Goal: Information Seeking & Learning: Find specific fact

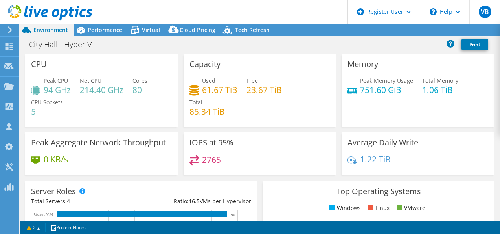
click at [132, 50] on div "City Hall - Hyper V Print" at bounding box center [260, 44] width 480 height 15
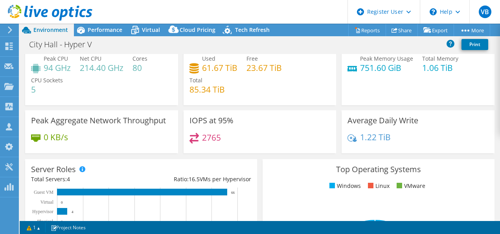
scroll to position [26, 0]
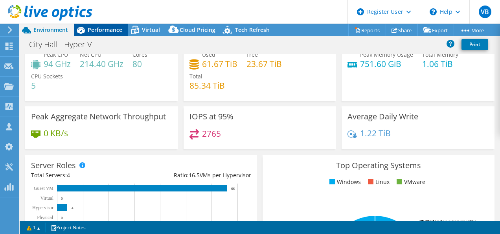
click at [102, 29] on span "Performance" at bounding box center [105, 29] width 35 height 7
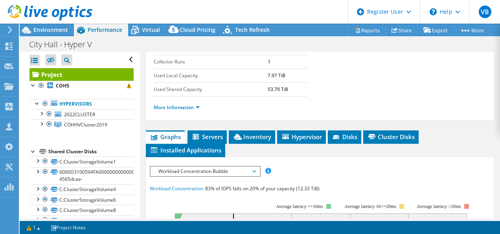
scroll to position [146, 0]
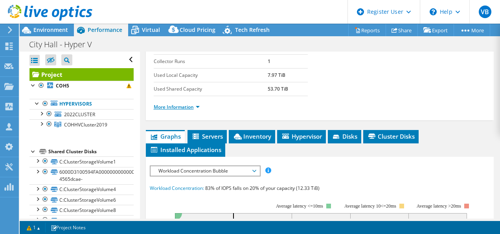
click at [194, 110] on link "More Information" at bounding box center [177, 106] width 46 height 7
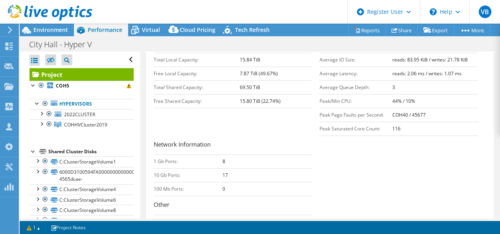
scroll to position [308, 0]
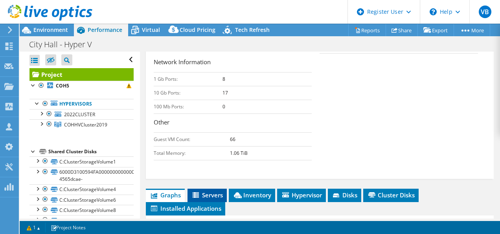
click at [211, 199] on span "Servers" at bounding box center [206, 195] width 31 height 8
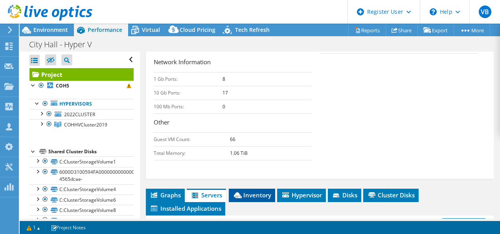
click at [245, 199] on span "Inventory" at bounding box center [252, 195] width 39 height 8
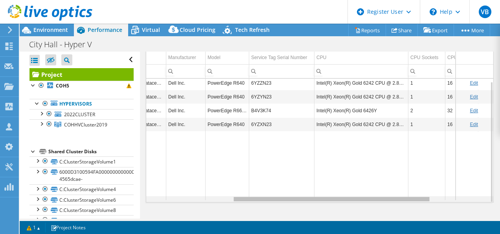
scroll to position [0, 151]
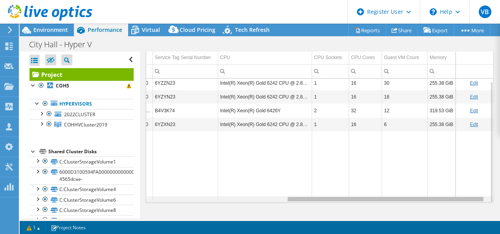
drag, startPoint x: 322, startPoint y: 199, endPoint x: 466, endPoint y: 204, distance: 144.4
click at [466, 204] on body "VB Dell User [PERSON_NAME] [PERSON_NAME][EMAIL_ADDRESS][PERSON_NAME][DOMAIN_NAM…" at bounding box center [250, 117] width 500 height 234
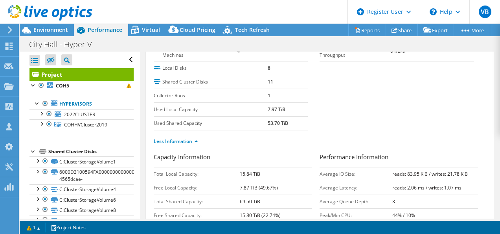
scroll to position [0, 0]
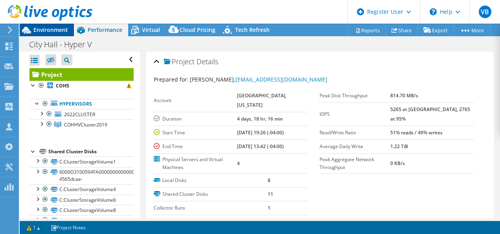
click at [58, 32] on span "Environment" at bounding box center [50, 29] width 35 height 7
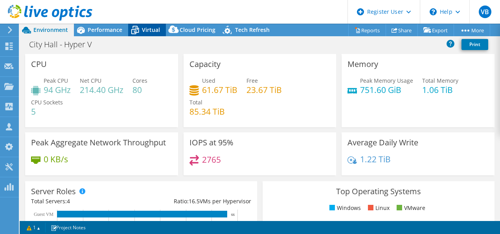
click at [151, 32] on span "Virtual" at bounding box center [151, 29] width 18 height 7
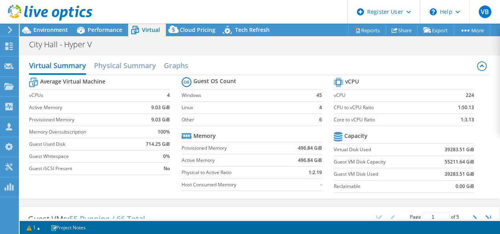
click at [9, 29] on icon at bounding box center [10, 29] width 6 height 7
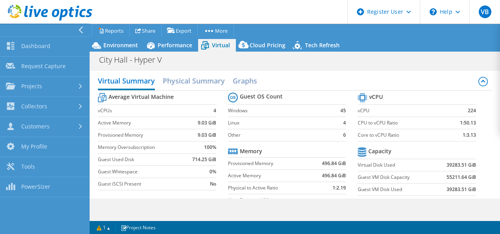
click at [79, 32] on icon at bounding box center [81, 29] width 6 height 7
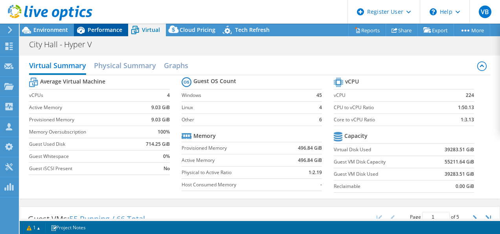
click at [99, 34] on div "Performance" at bounding box center [101, 30] width 54 height 13
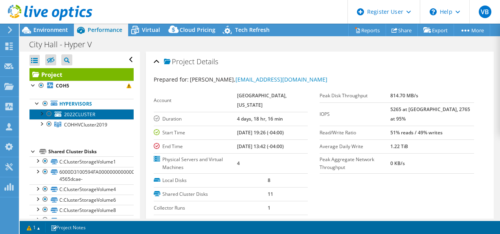
click at [92, 117] on link "2022CLUSTER" at bounding box center [81, 114] width 104 height 10
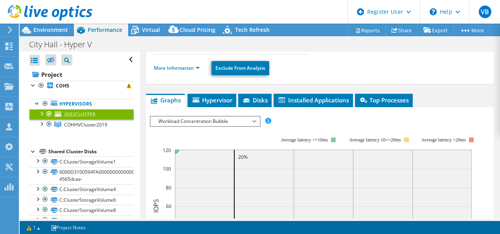
scroll to position [138, 0]
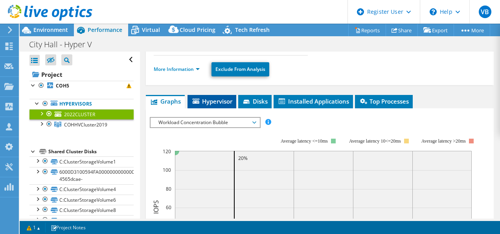
click at [213, 97] on span "Hypervisor" at bounding box center [211, 101] width 41 height 8
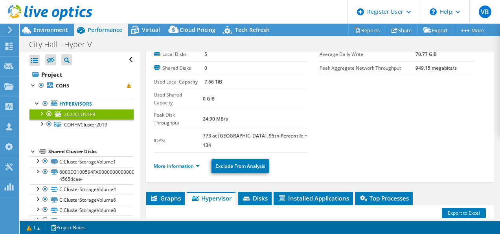
scroll to position [0, 0]
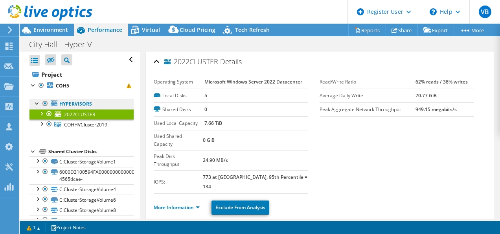
click at [71, 102] on link "Hypervisors" at bounding box center [81, 104] width 104 height 10
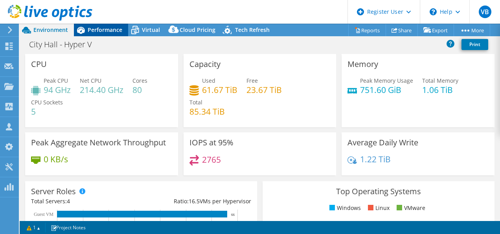
click at [100, 31] on span "Performance" at bounding box center [105, 29] width 35 height 7
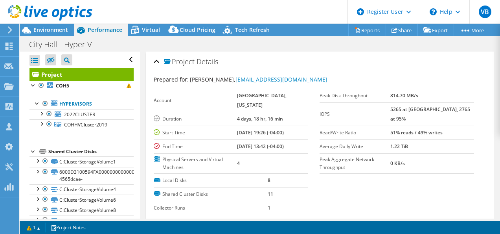
select select "USD"
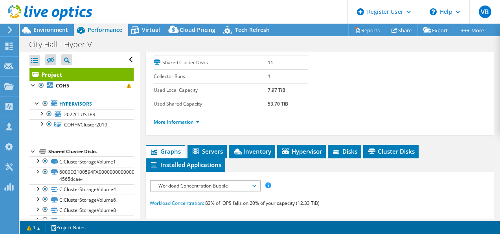
scroll to position [136, 0]
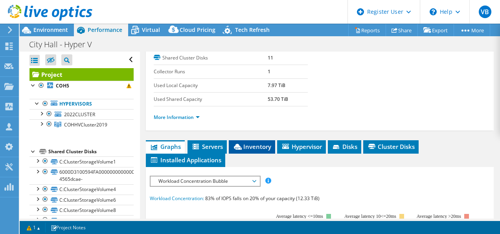
click at [256, 150] on span "Inventory" at bounding box center [252, 146] width 39 height 8
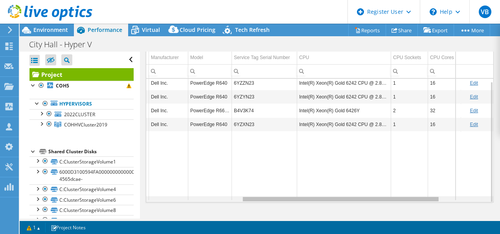
scroll to position [0, 174]
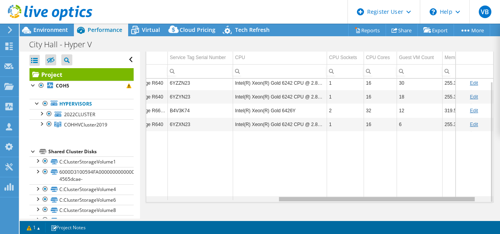
drag, startPoint x: 324, startPoint y: 198, endPoint x: 459, endPoint y: 192, distance: 135.0
click at [459, 192] on body "VB Dell User [PERSON_NAME] [PERSON_NAME][EMAIL_ADDRESS][PERSON_NAME][DOMAIN_NAM…" at bounding box center [250, 117] width 500 height 234
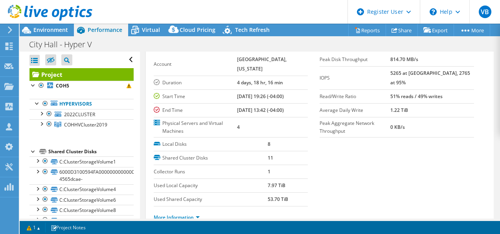
scroll to position [0, 0]
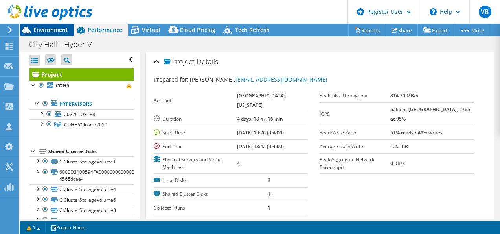
click at [62, 33] on span "Environment" at bounding box center [50, 29] width 35 height 7
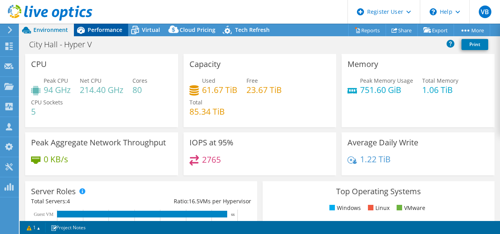
click at [102, 35] on div "Performance" at bounding box center [101, 30] width 54 height 13
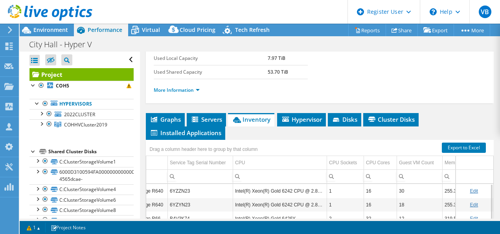
scroll to position [164, 0]
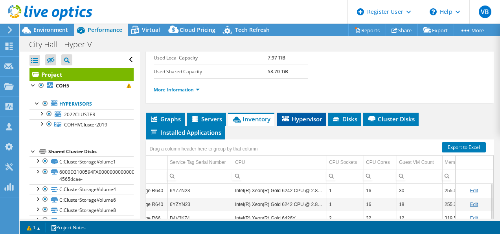
click at [308, 123] on span "Hypervisor" at bounding box center [301, 119] width 41 height 8
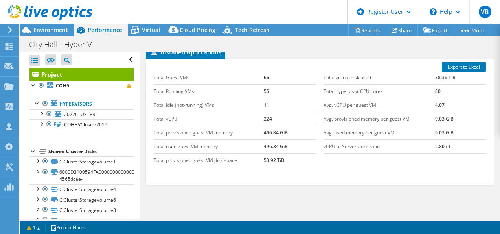
scroll to position [238, 0]
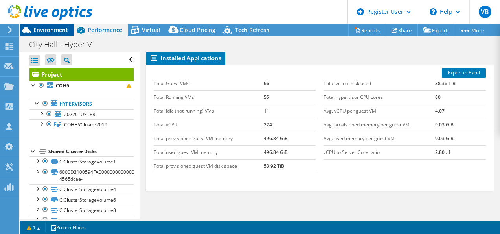
click at [55, 35] on div "Environment" at bounding box center [47, 30] width 54 height 13
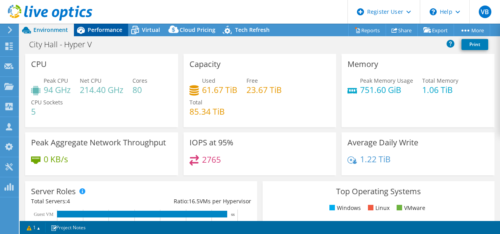
click at [106, 26] on span "Performance" at bounding box center [105, 29] width 35 height 7
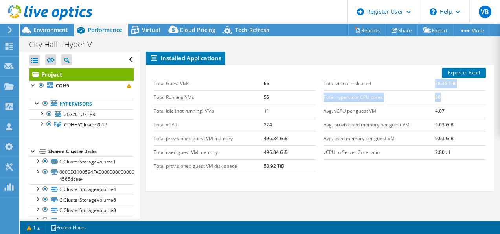
drag, startPoint x: 429, startPoint y: 90, endPoint x: 467, endPoint y: 97, distance: 37.9
click at [467, 97] on tbody "Total virtual disk used 38.36 TiB Total hypervisor CPU cores 80 Avg. vCPU per g…" at bounding box center [405, 118] width 162 height 83
click at [282, 188] on div "Export to Excel Total Guest VMs 66 Total Running VMs 55 Total Idle (not-running…" at bounding box center [320, 128] width 348 height 126
drag, startPoint x: 283, startPoint y: 172, endPoint x: 262, endPoint y: 174, distance: 21.7
click at [264, 173] on td "53.92 TiB" at bounding box center [290, 166] width 52 height 14
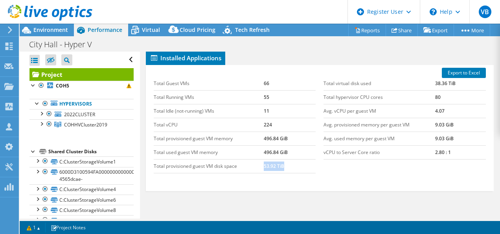
click at [264, 173] on td "53.92 TiB" at bounding box center [290, 166] width 52 height 14
drag, startPoint x: 262, startPoint y: 174, endPoint x: 274, endPoint y: 172, distance: 12.7
click at [274, 172] on td "53.92 TiB" at bounding box center [290, 166] width 52 height 14
click at [372, 90] on td "Total virtual disk used" at bounding box center [379, 84] width 111 height 14
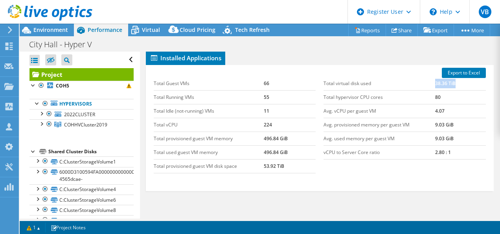
drag, startPoint x: 422, startPoint y: 91, endPoint x: 459, endPoint y: 88, distance: 37.1
click at [459, 88] on tr "Total virtual disk used 38.36 TiB" at bounding box center [405, 84] width 162 height 14
drag, startPoint x: 254, startPoint y: 171, endPoint x: 293, endPoint y: 172, distance: 39.3
click at [293, 172] on tr "Total provisioned guest VM disk space 53.92 TiB" at bounding box center [235, 166] width 162 height 14
click at [293, 172] on td "53.92 TiB" at bounding box center [290, 166] width 52 height 14
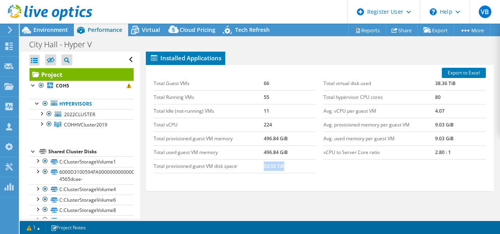
click at [261, 173] on td "Total provisioned guest VM disk space" at bounding box center [209, 166] width 110 height 14
drag, startPoint x: 262, startPoint y: 170, endPoint x: 273, endPoint y: 173, distance: 11.7
click at [273, 173] on td "53.92 TiB" at bounding box center [290, 166] width 52 height 14
copy td "53.92"
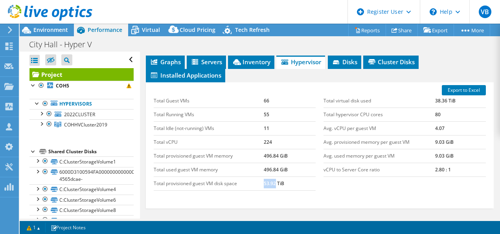
scroll to position [221, 0]
click at [186, 82] on li "Installed Applications" at bounding box center [185, 75] width 79 height 13
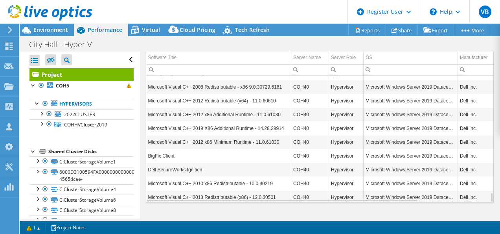
scroll to position [271, 0]
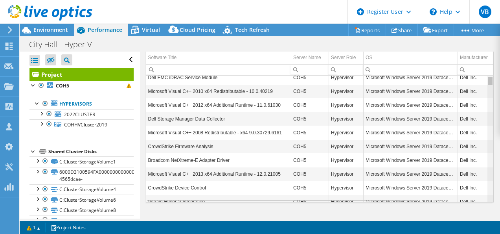
drag, startPoint x: 486, startPoint y: 132, endPoint x: 491, endPoint y: 62, distance: 70.2
click at [491, 62] on body "VB Dell User [PERSON_NAME] [PERSON_NAME][EMAIL_ADDRESS][PERSON_NAME][DOMAIN_NAM…" at bounding box center [250, 117] width 500 height 234
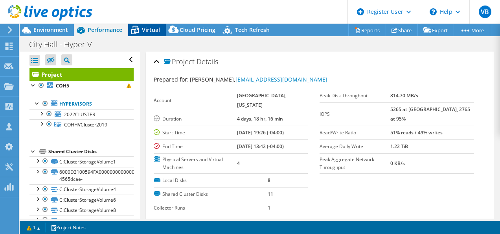
click at [148, 31] on span "Virtual" at bounding box center [151, 29] width 18 height 7
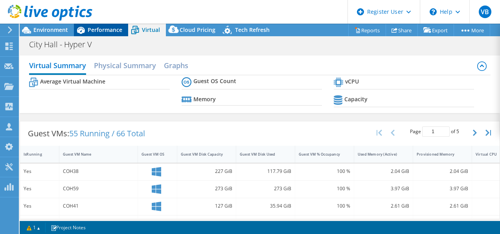
click at [105, 29] on span "Performance" at bounding box center [105, 29] width 35 height 7
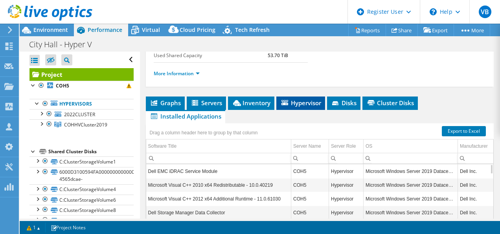
click at [320, 110] on li "Hypervisor" at bounding box center [300, 102] width 49 height 13
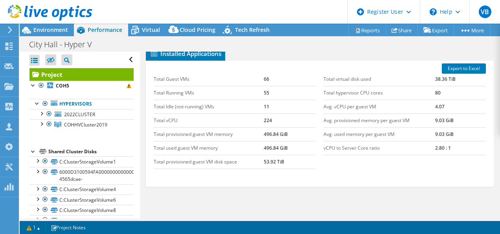
click at [260, 168] on td "Total provisioned guest VM disk space" at bounding box center [209, 162] width 110 height 14
drag, startPoint x: 262, startPoint y: 169, endPoint x: 272, endPoint y: 170, distance: 9.9
click at [272, 168] on td "53.92 TiB" at bounding box center [290, 162] width 52 height 14
